Goal: Information Seeking & Learning: Learn about a topic

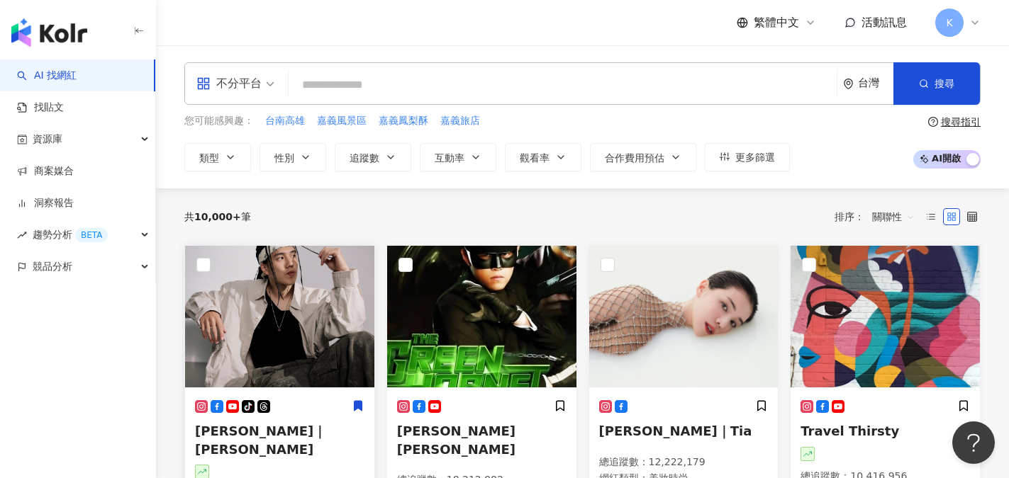
click at [232, 408] on rect at bounding box center [232, 407] width 11 height 8
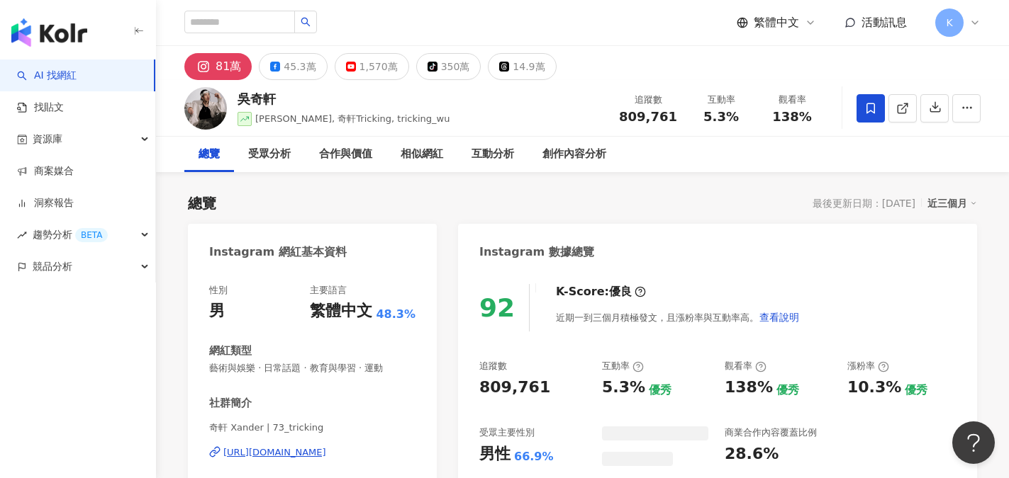
click at [651, 367] on div "互動率" at bounding box center [656, 366] width 108 height 13
click at [220, 69] on div "81萬" at bounding box center [228, 67] width 26 height 20
click at [322, 447] on div "[URL][DOMAIN_NAME]" at bounding box center [274, 453] width 103 height 13
